Goal: Task Accomplishment & Management: Manage account settings

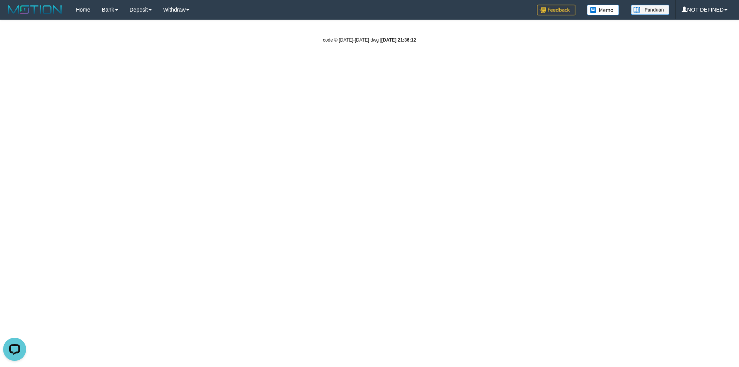
drag, startPoint x: 578, startPoint y: 131, endPoint x: 592, endPoint y: 32, distance: 99.7
click at [578, 63] on html "Toggle navigation Home Bank Account List Load By Load Group (DPS) Group arc-1 M…" at bounding box center [369, 31] width 739 height 63
click at [582, 63] on html "Toggle navigation Home Bank Account List Load By Load Group (DPS) Group arc-1 M…" at bounding box center [369, 31] width 739 height 63
click at [568, 63] on html "Toggle navigation Home Bank Account List Load By Load Group (DPS) Group arc-1 M…" at bounding box center [369, 31] width 739 height 63
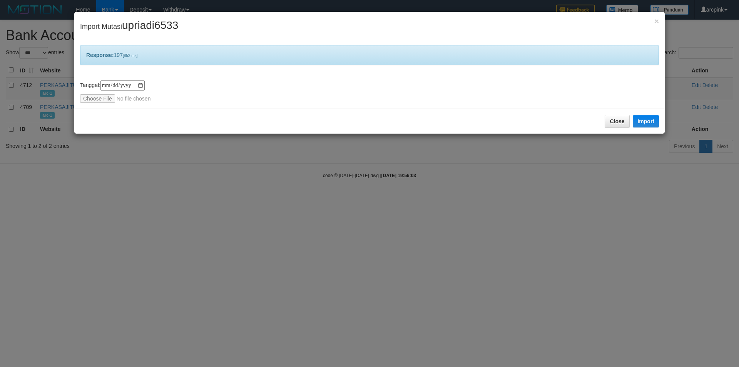
select select "***"
click at [600, 121] on div "Close Import" at bounding box center [369, 121] width 591 height 25
click at [618, 122] on button "Close" at bounding box center [617, 121] width 25 height 13
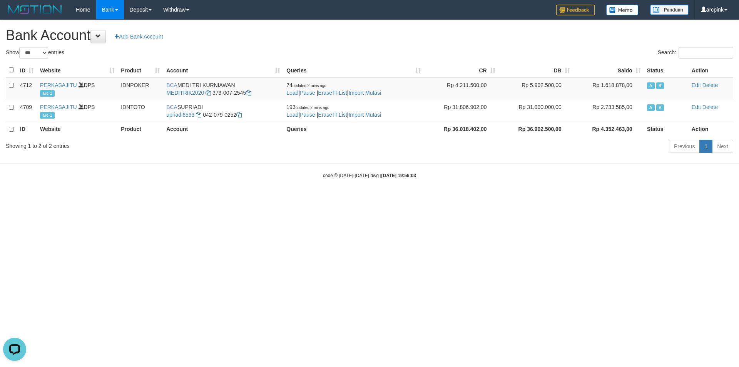
click at [418, 42] on h1 "Bank Account Add Bank Account" at bounding box center [370, 35] width 728 height 15
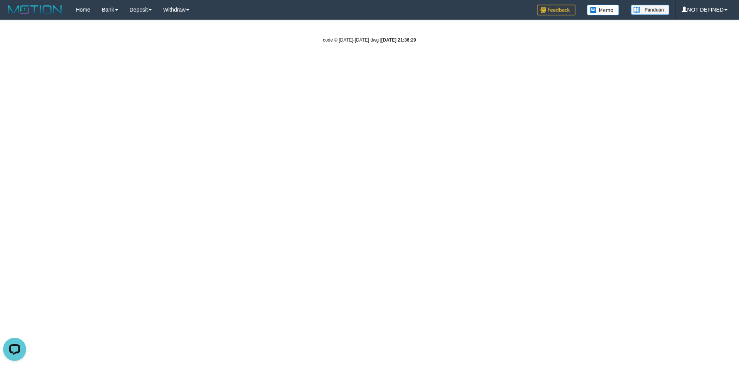
drag, startPoint x: 252, startPoint y: 78, endPoint x: 272, endPoint y: 61, distance: 26.8
click at [252, 63] on html "Toggle navigation Home Bank Account List Load By Load Group (DPS) Group arc-1 M…" at bounding box center [369, 31] width 739 height 63
